Goal: Navigation & Orientation: Find specific page/section

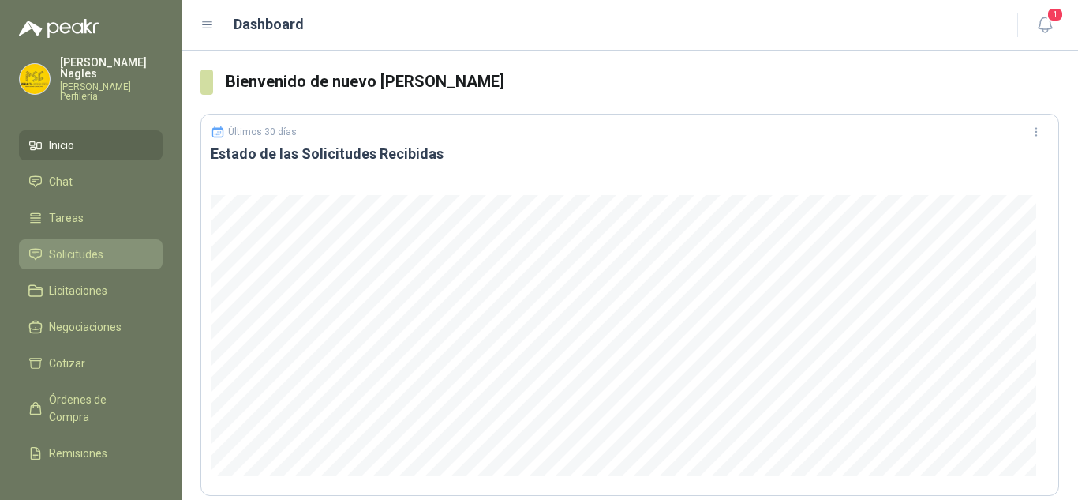
click at [103, 245] on li "Solicitudes" at bounding box center [90, 253] width 125 height 17
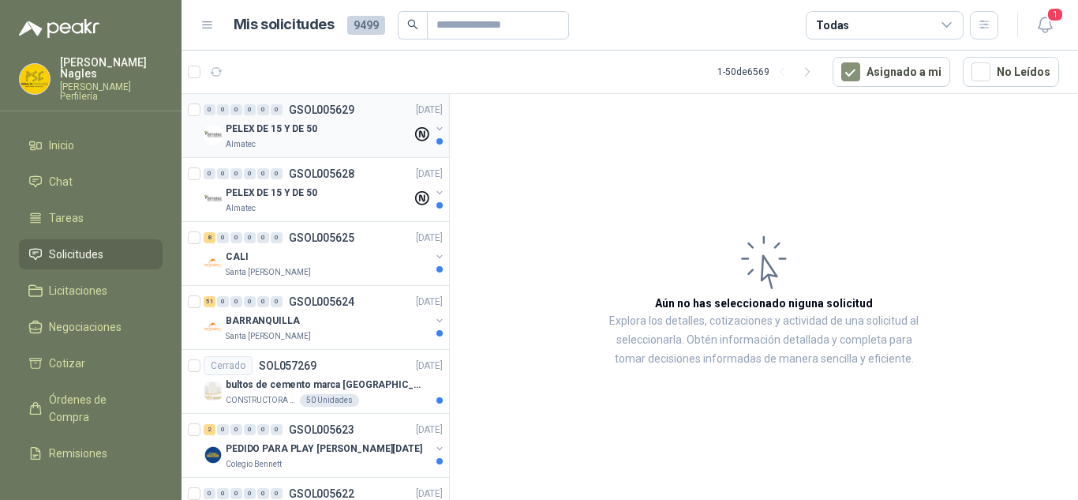
click at [327, 138] on div "Almatec" at bounding box center [319, 144] width 186 height 13
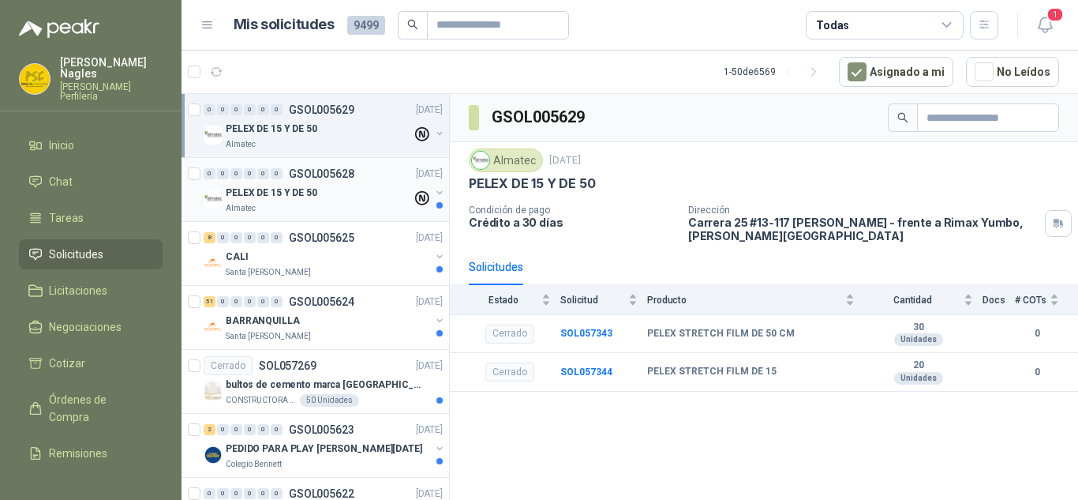
click at [335, 176] on p "GSOL005628" at bounding box center [322, 173] width 66 height 11
